Goal: Transaction & Acquisition: Obtain resource

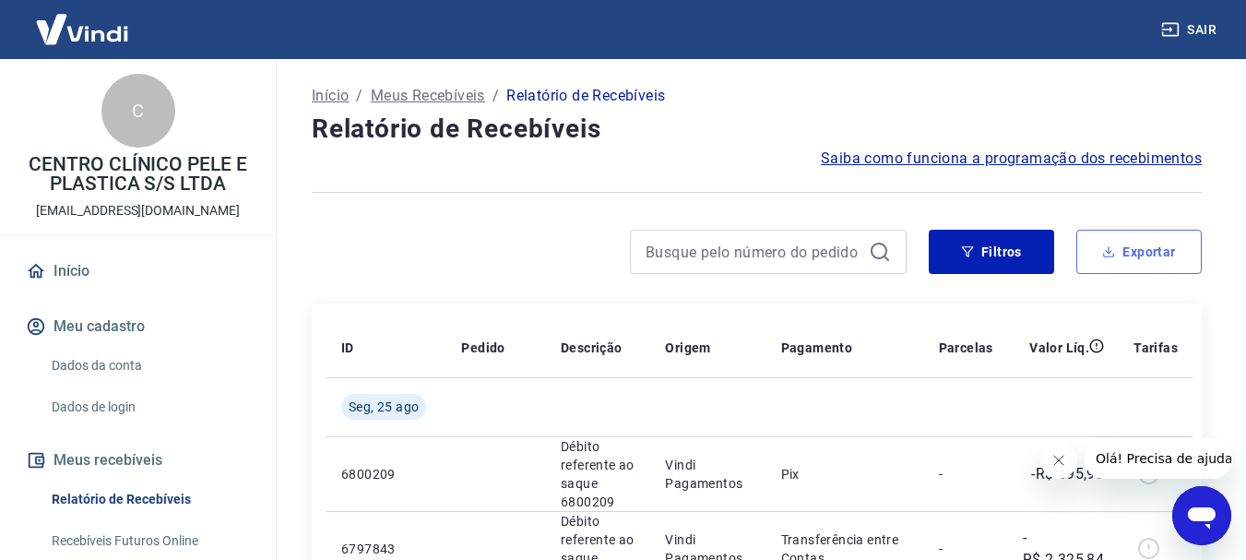
click at [1126, 256] on button "Exportar" at bounding box center [1138, 252] width 125 height 44
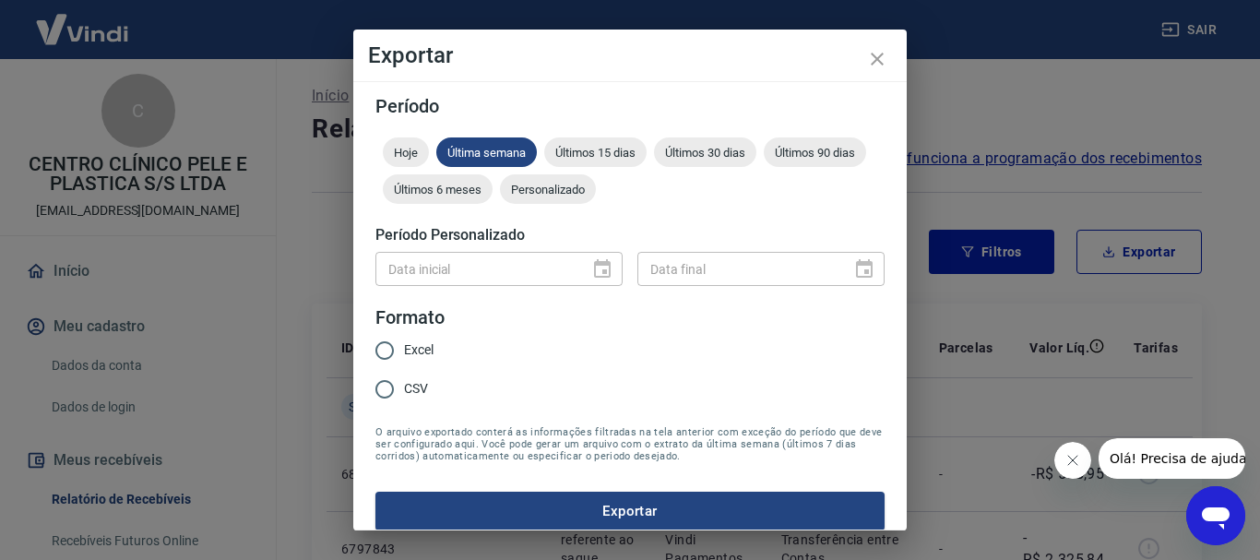
click at [411, 346] on span "Excel" at bounding box center [419, 349] width 30 height 19
click at [404, 346] on input "Excel" at bounding box center [384, 350] width 39 height 39
radio input "true"
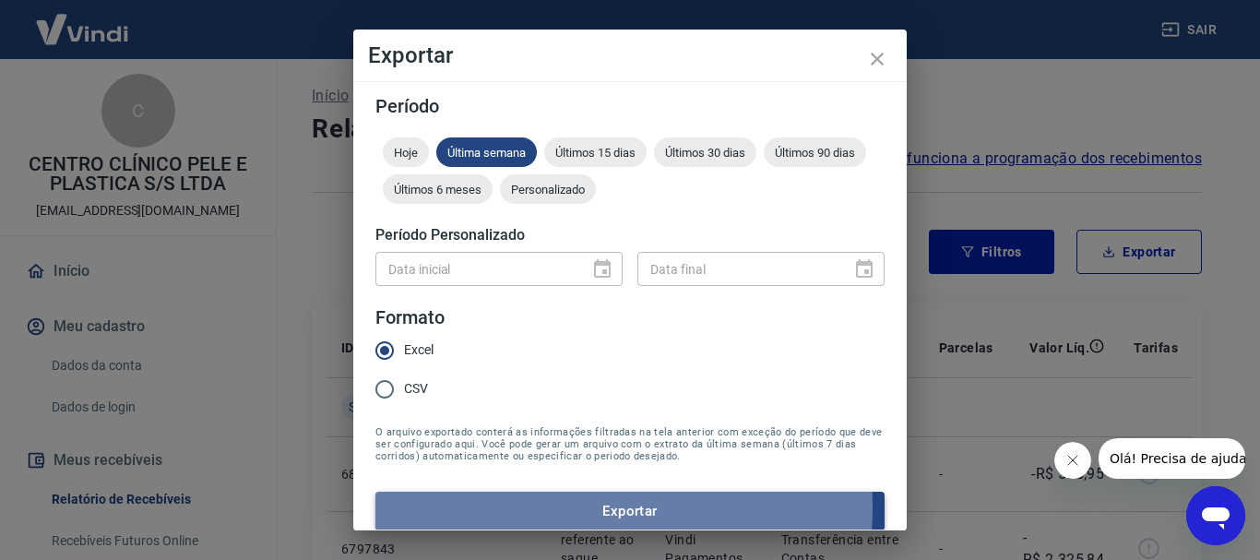
click at [577, 507] on button "Exportar" at bounding box center [629, 511] width 509 height 39
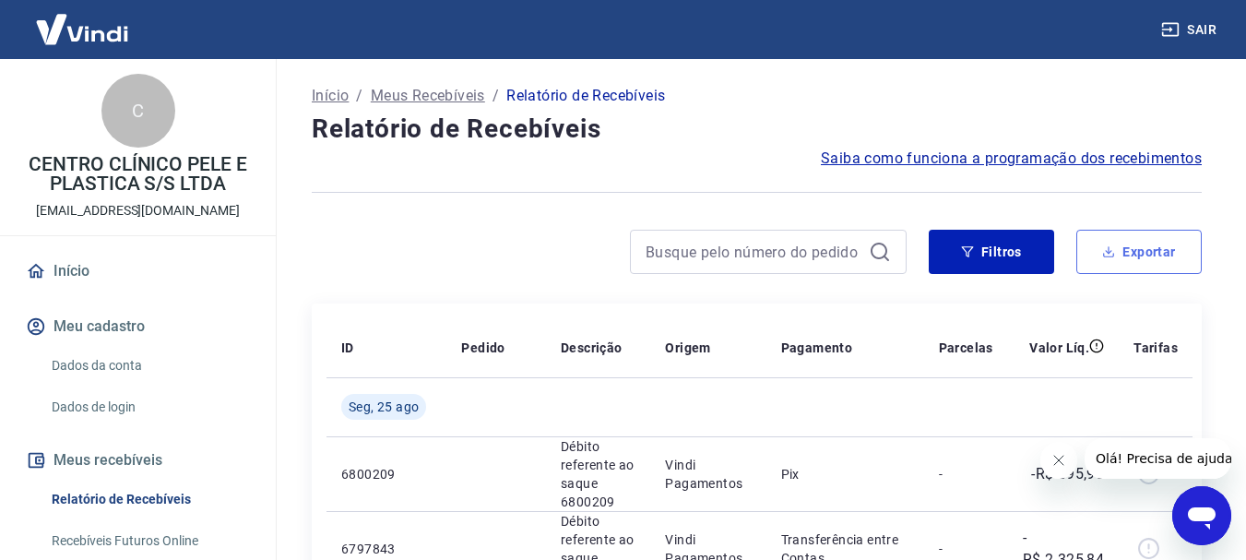
click at [1123, 252] on button "Exportar" at bounding box center [1138, 252] width 125 height 44
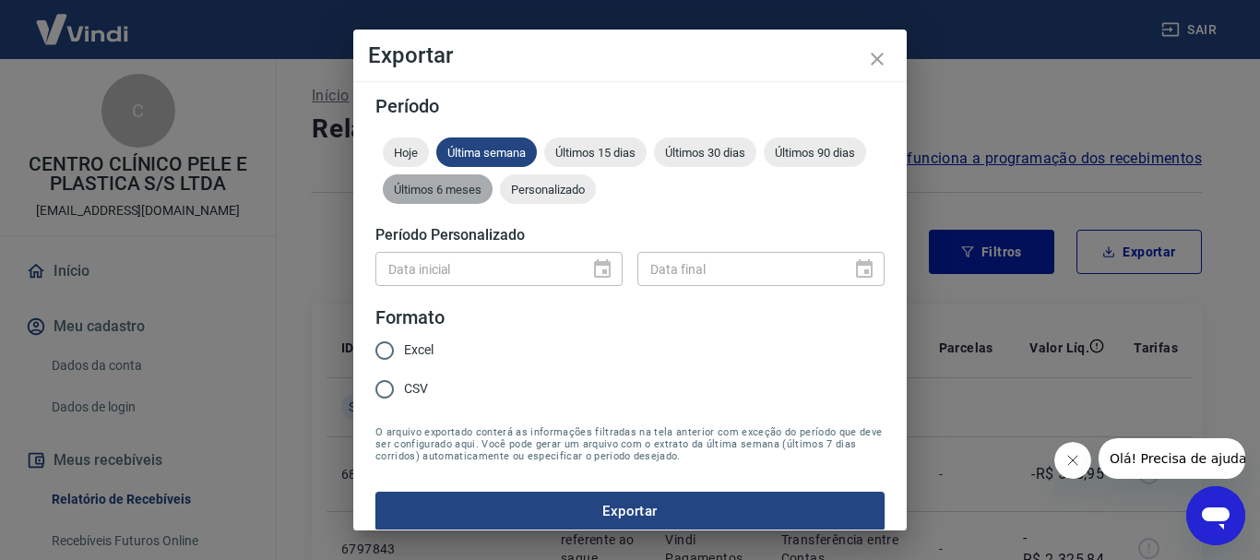
click at [493, 183] on span "Últimos 6 meses" at bounding box center [438, 190] width 110 height 14
click at [565, 171] on div "Hoje Última semana Últimos 15 dias Últimos 30 dias Últimos 90 dias Últimos 6 me…" at bounding box center [629, 174] width 509 height 74
click at [569, 163] on div "Últimos 15 dias" at bounding box center [595, 152] width 102 height 30
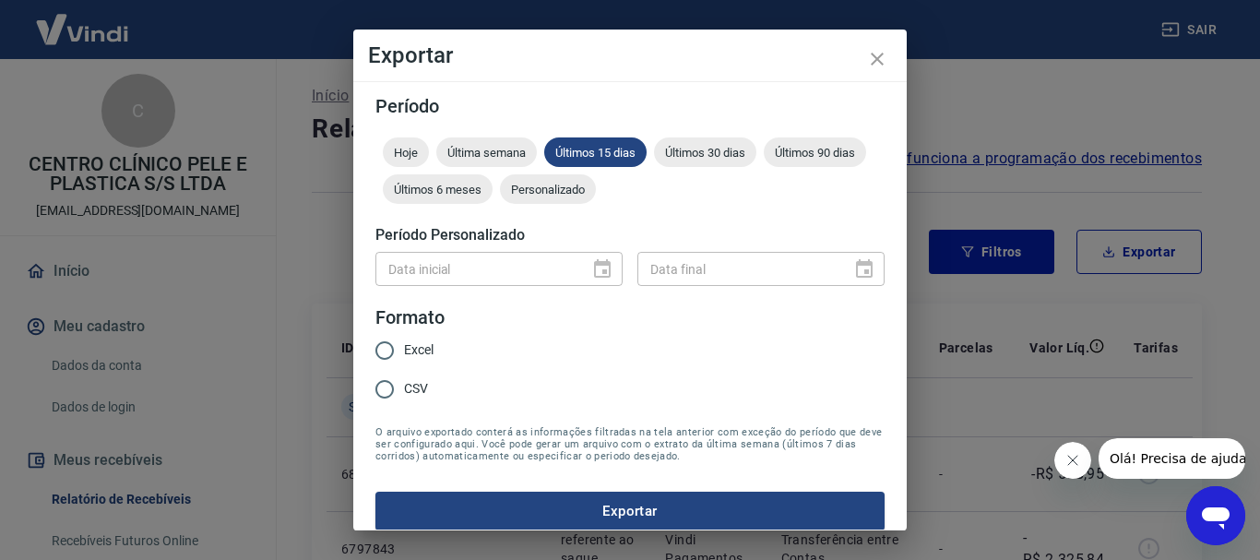
click at [411, 325] on legend "Formato" at bounding box center [409, 317] width 69 height 27
click at [411, 351] on span "Excel" at bounding box center [419, 349] width 30 height 19
click at [404, 351] on input "Excel" at bounding box center [384, 350] width 39 height 39
radio input "true"
click at [523, 498] on button "Exportar" at bounding box center [629, 511] width 509 height 39
